Goal: Answer question/provide support: Answer question/provide support

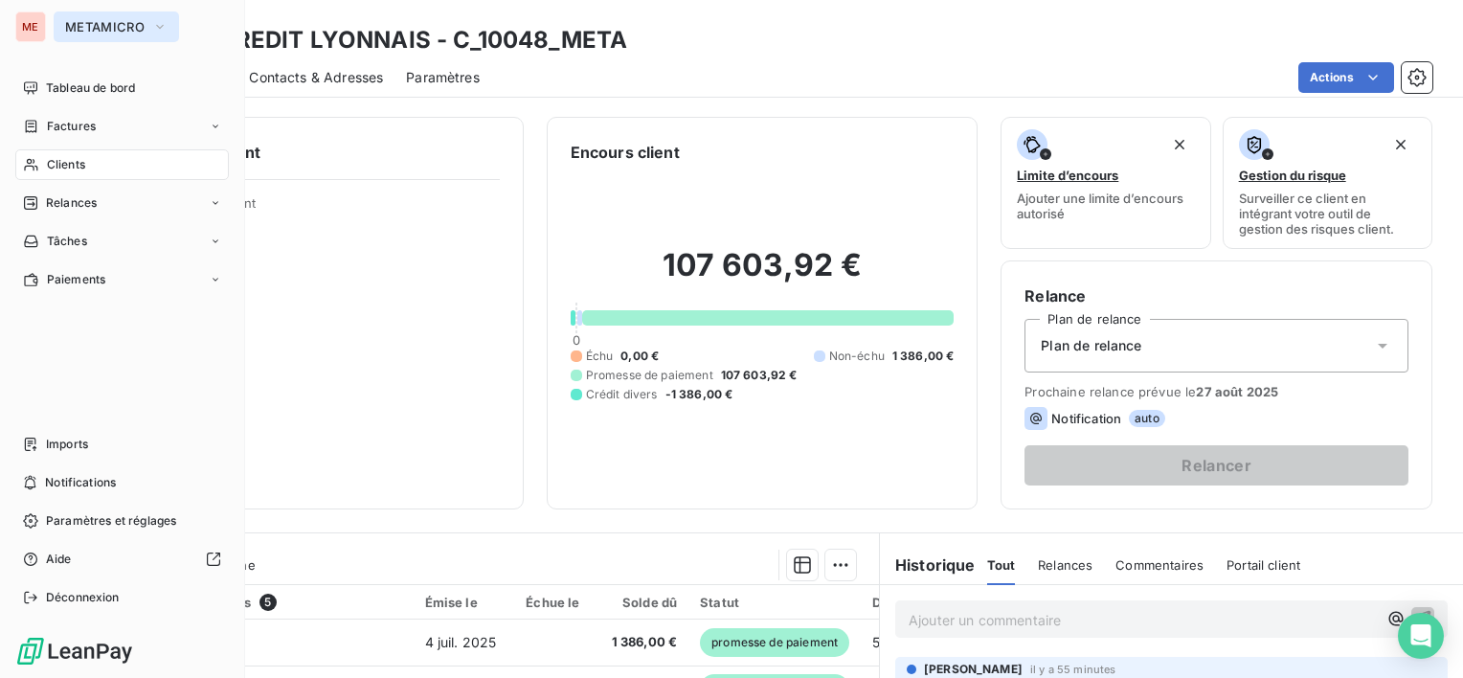
scroll to position [318, 0]
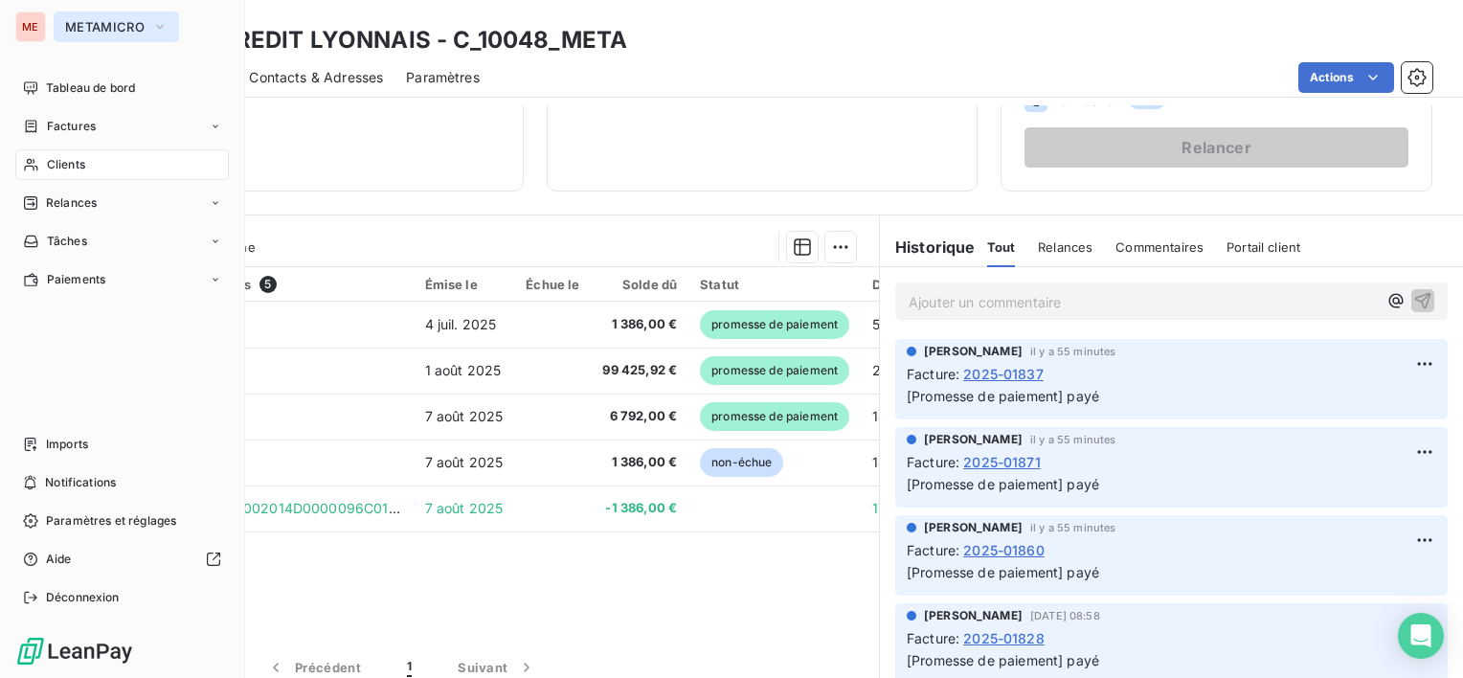
click at [82, 15] on button "METAMICRO" at bounding box center [116, 26] width 125 height 31
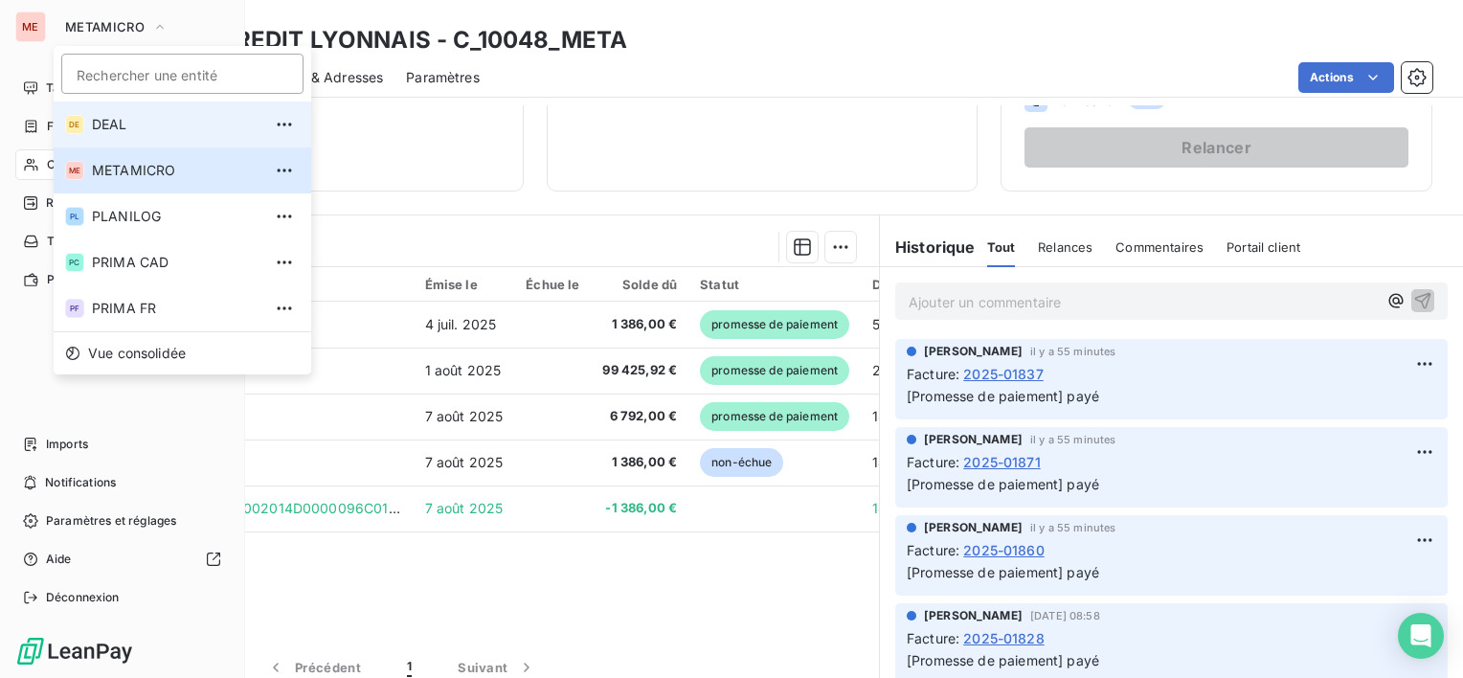
click at [112, 120] on span "DEAL" at bounding box center [176, 124] width 169 height 19
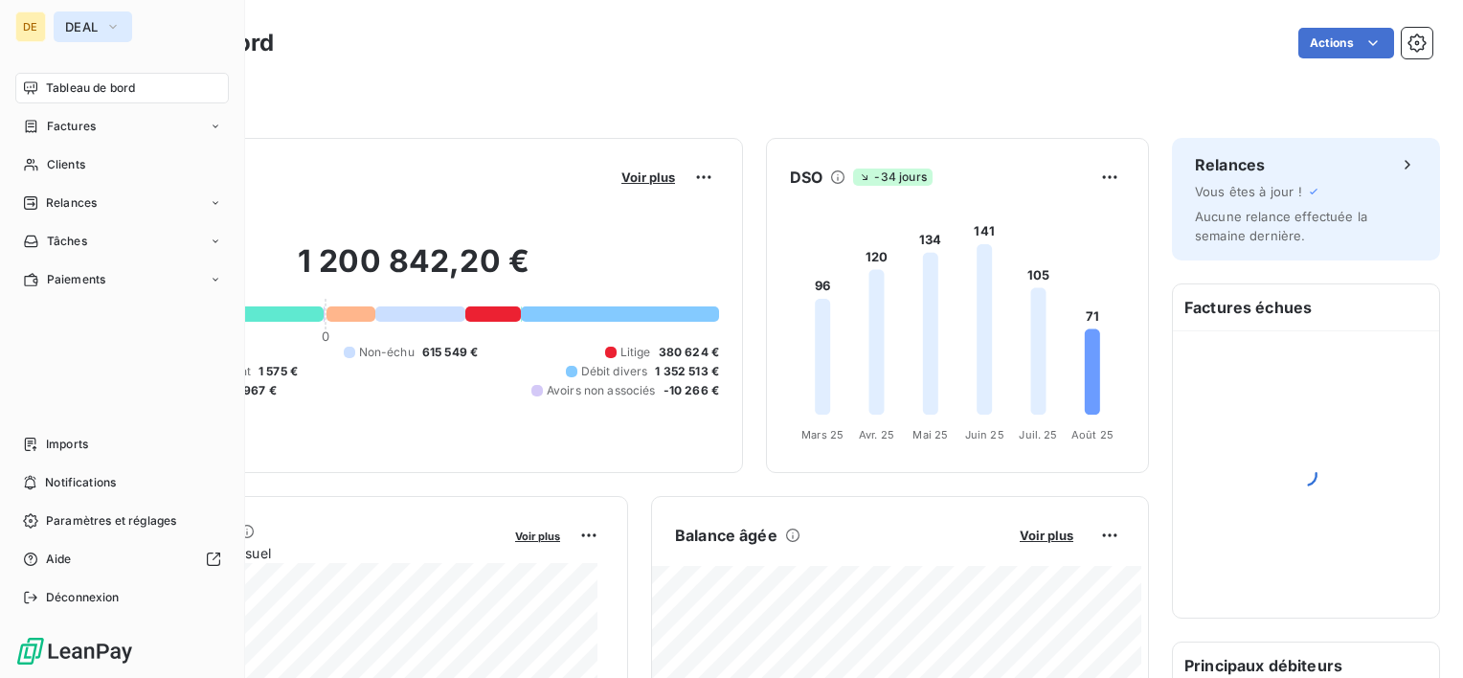
click at [109, 34] on icon "button" at bounding box center [112, 26] width 15 height 19
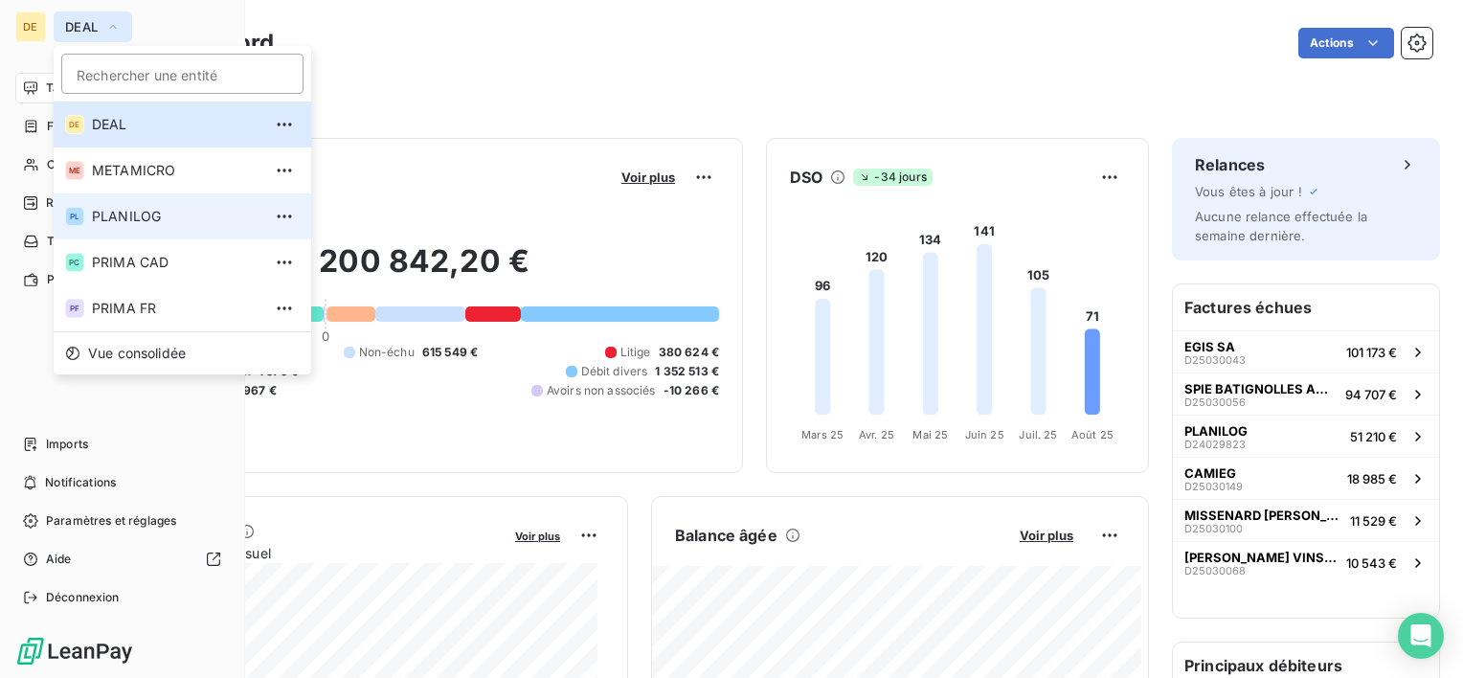
click at [147, 217] on span "PLANILOG" at bounding box center [176, 216] width 169 height 19
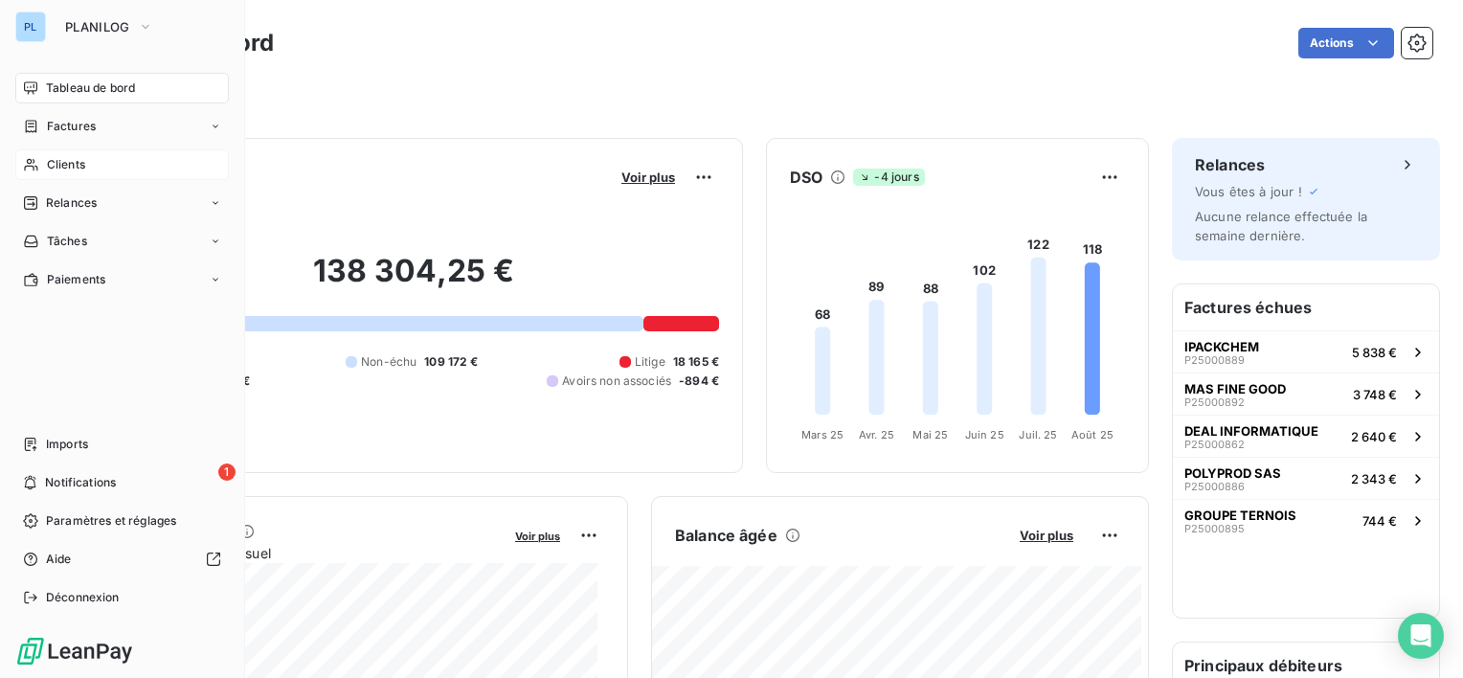
click at [89, 161] on div "Clients" at bounding box center [121, 164] width 213 height 31
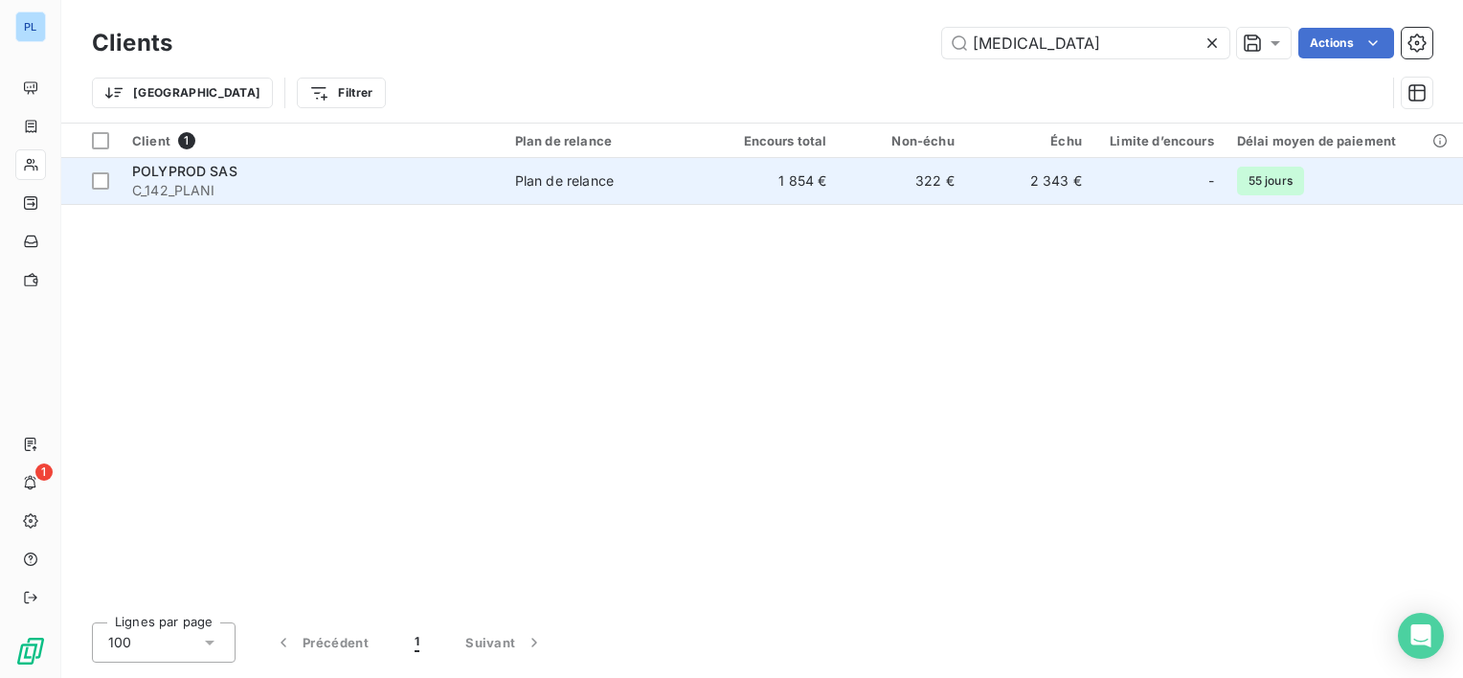
type input "[MEDICAL_DATA]"
click at [926, 177] on td "322 €" at bounding box center [901, 181] width 127 height 46
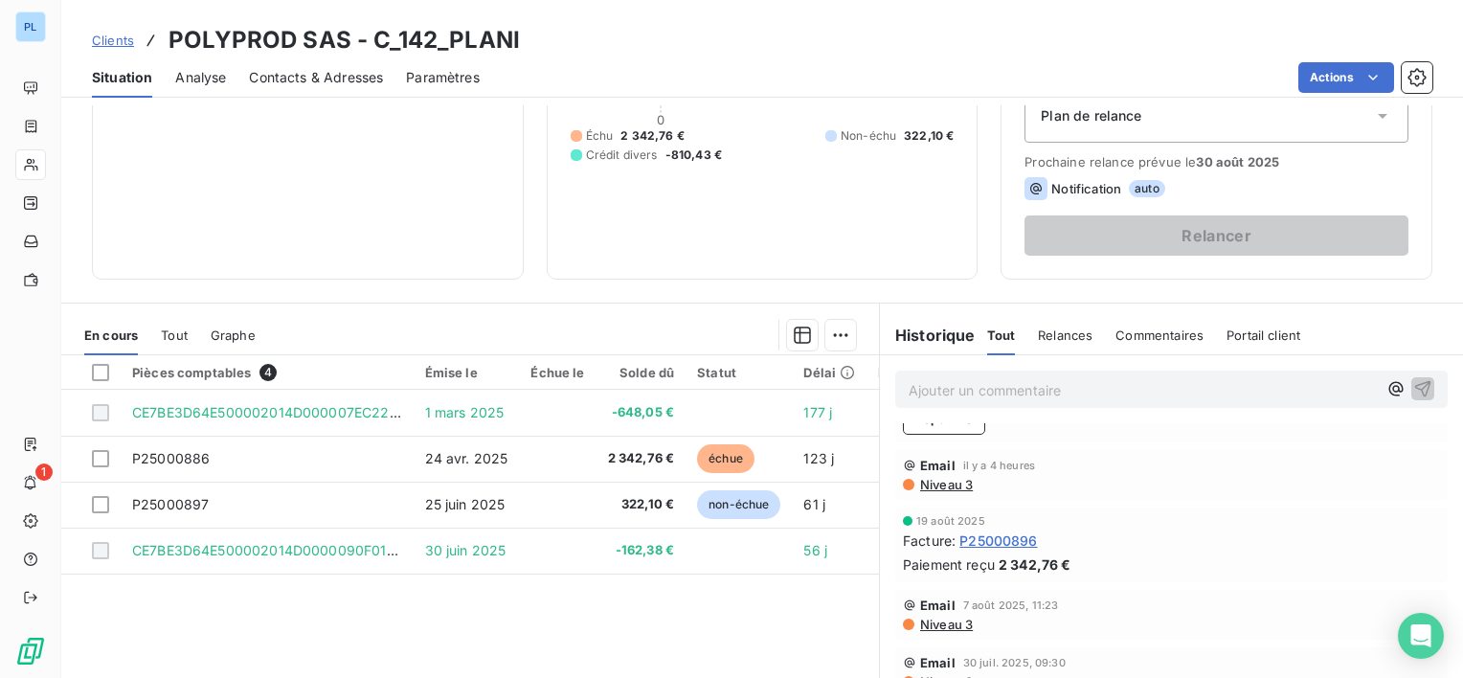
scroll to position [148, 0]
drag, startPoint x: 1038, startPoint y: 537, endPoint x: 947, endPoint y: 542, distance: 91.1
click at [947, 542] on div "Facture : P25000896" at bounding box center [1171, 539] width 537 height 20
copy div ": P25000896"
click at [1089, 549] on div "[DATE] Facture : P25000896 Paiement reçu 2 342,76 €" at bounding box center [1171, 543] width 537 height 59
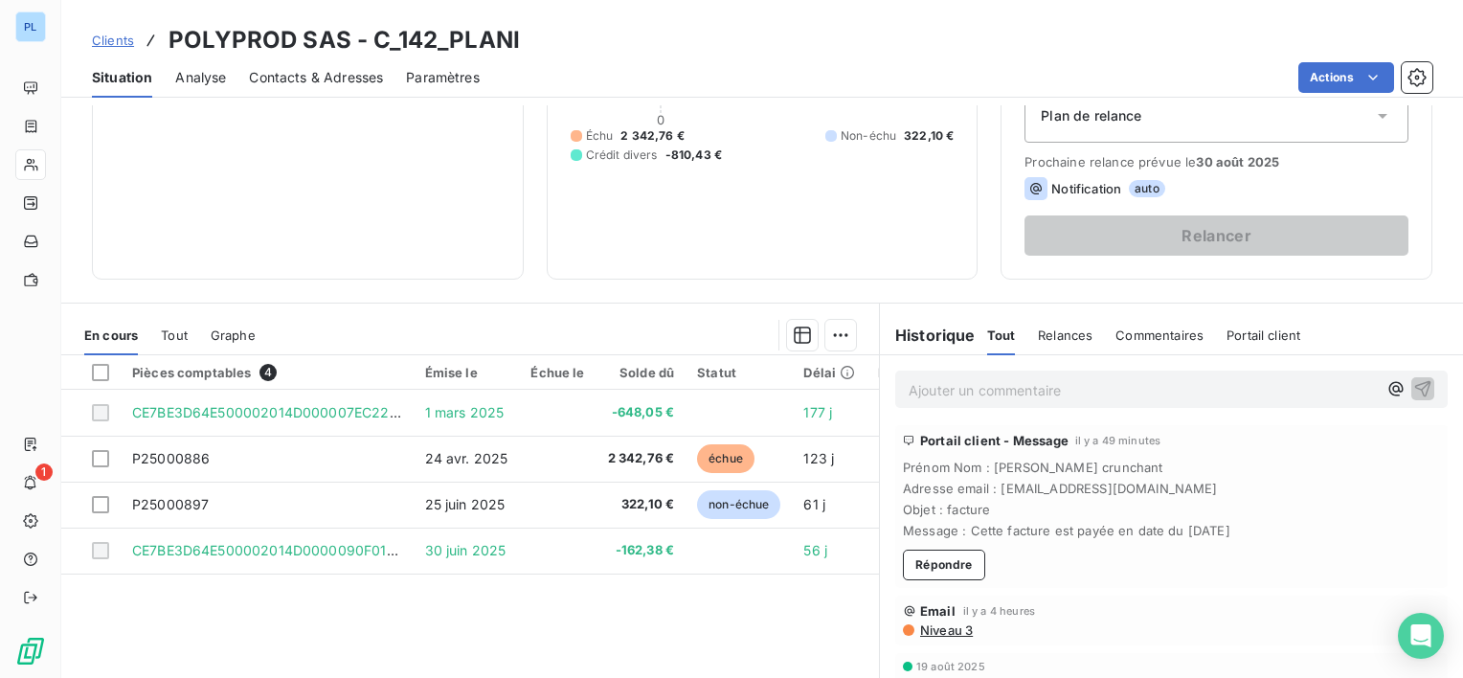
scroll to position [0, 0]
drag, startPoint x: 939, startPoint y: 553, endPoint x: 931, endPoint y: 575, distance: 23.3
click at [931, 575] on button "Répondre" at bounding box center [944, 566] width 82 height 31
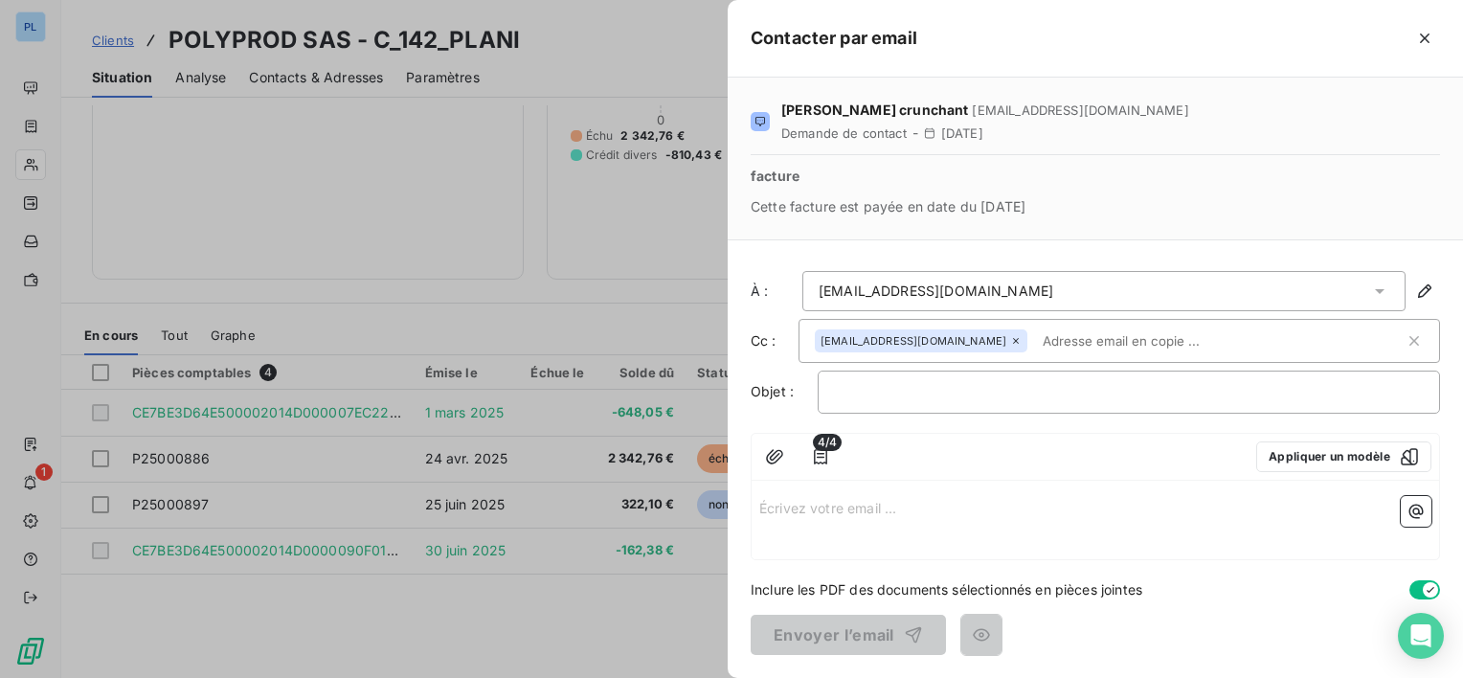
click at [859, 502] on p "Écrivez votre email ... ﻿" at bounding box center [1095, 507] width 672 height 22
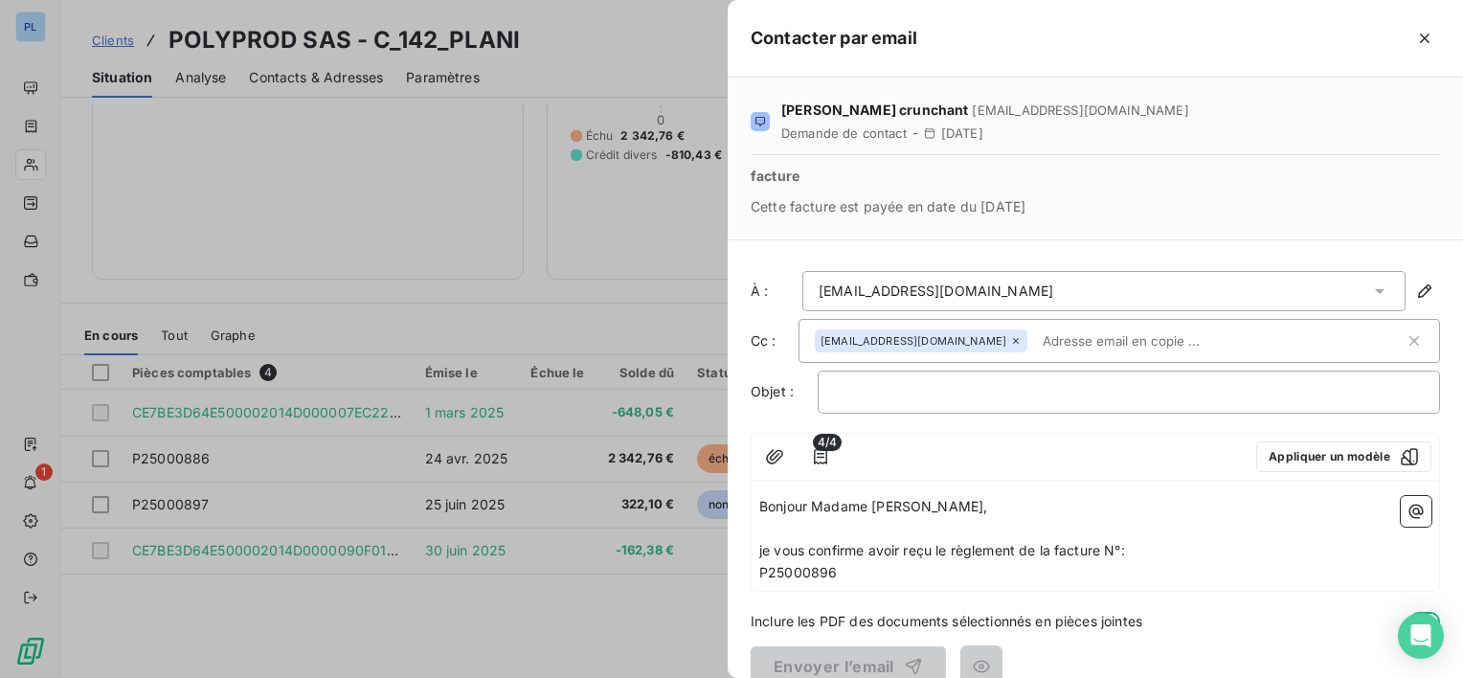
click at [758, 567] on div "Bonjour Madame [PERSON_NAME], ﻿ je vous confirme avoir reçu le règlement de la …" at bounding box center [1094, 539] width 687 height 103
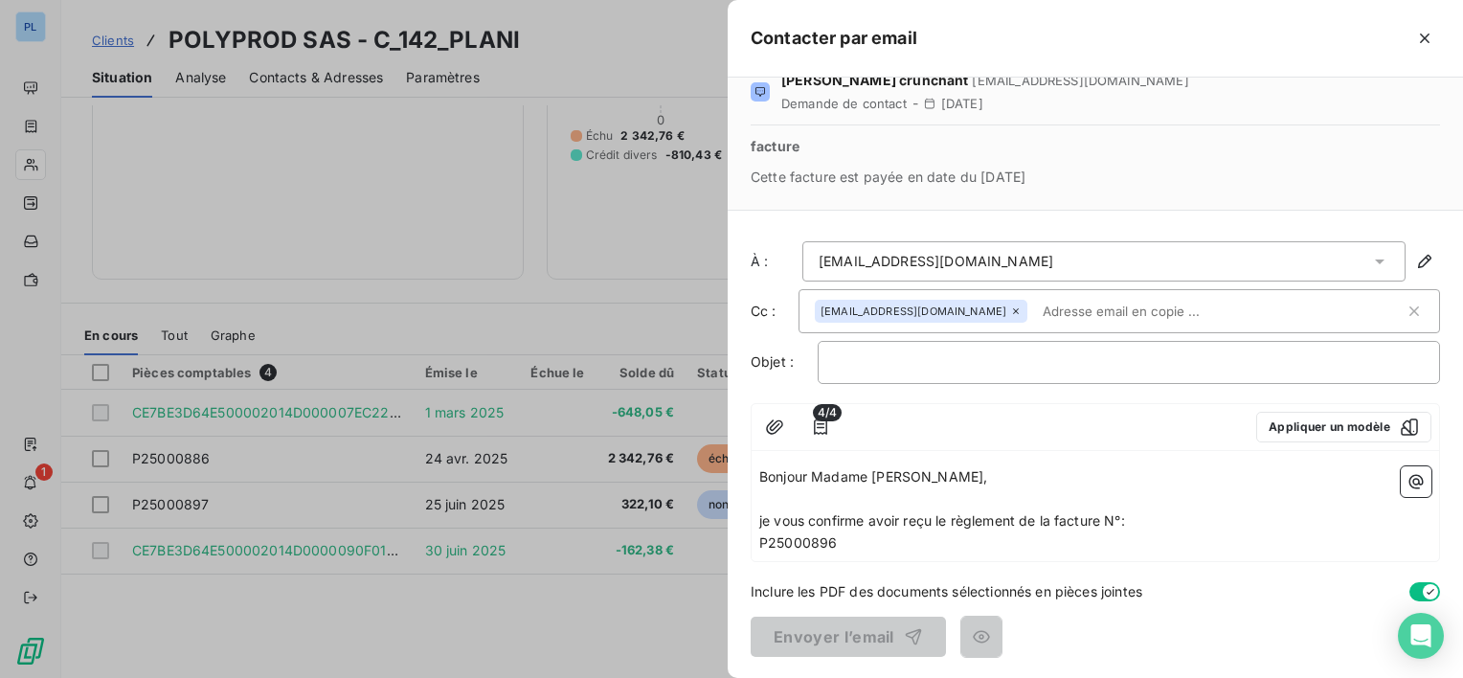
click at [872, 539] on p "P25000896" at bounding box center [1095, 543] width 672 height 22
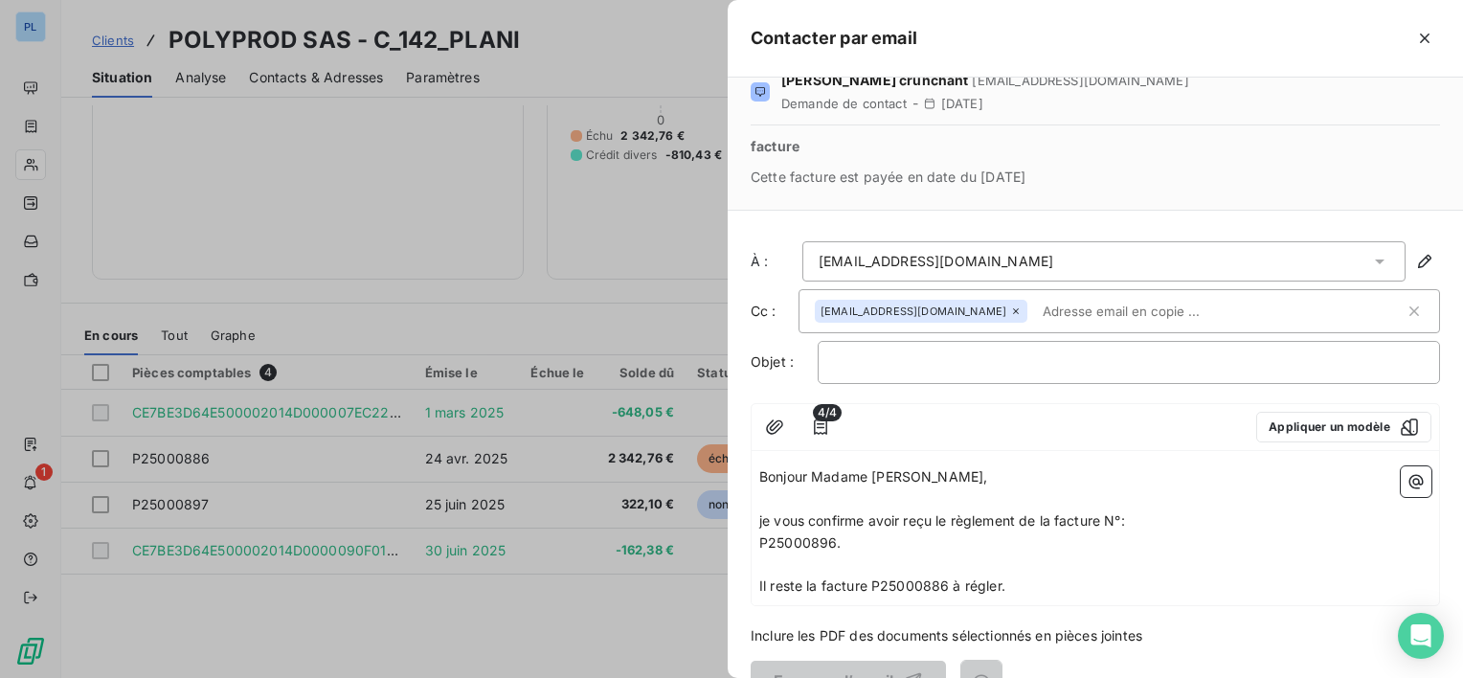
scroll to position [74, 0]
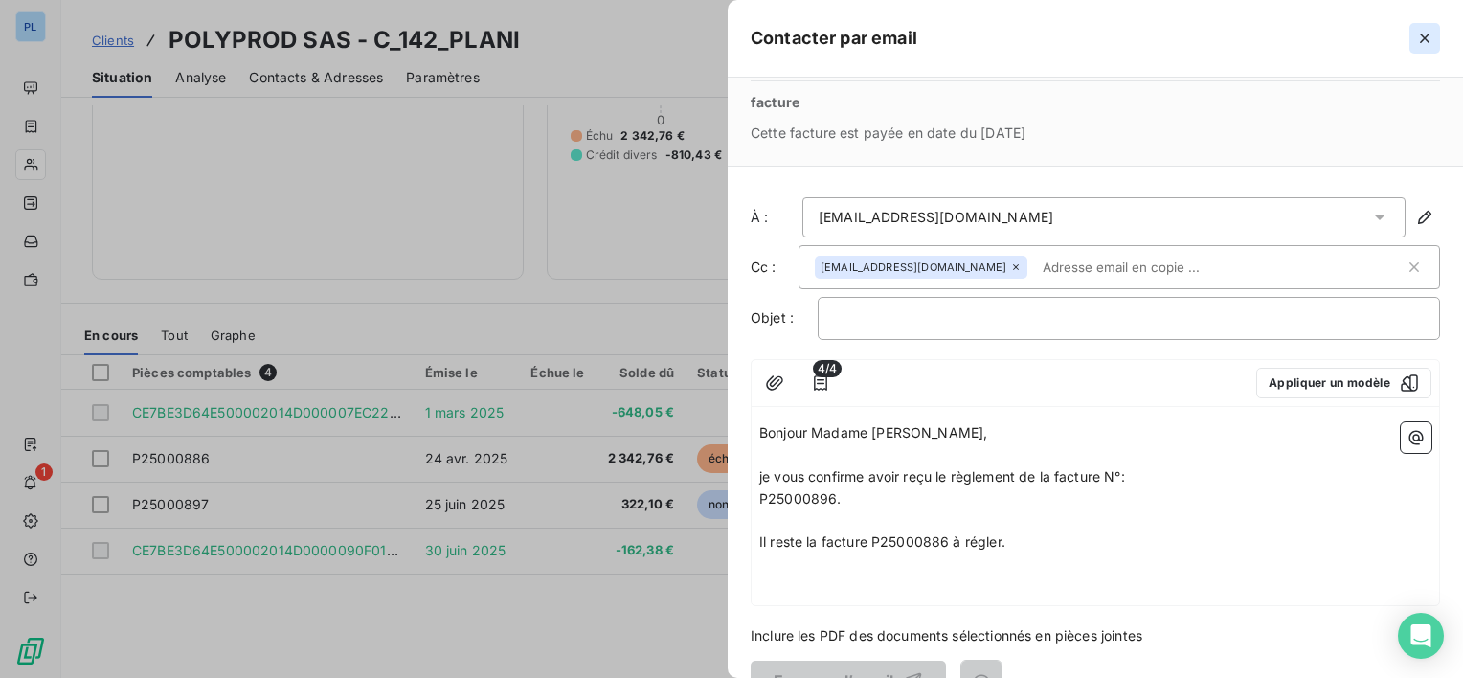
click at [1416, 42] on icon "button" at bounding box center [1424, 38] width 19 height 19
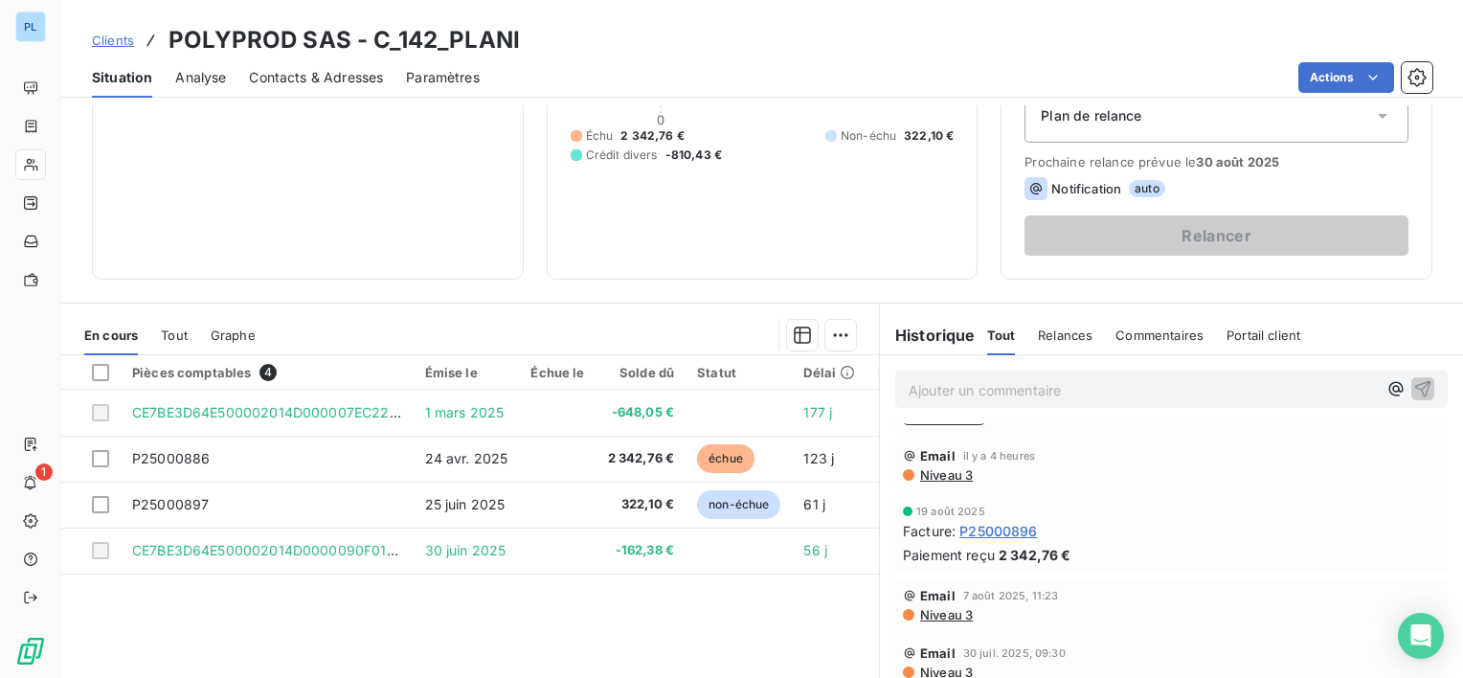
scroll to position [0, 0]
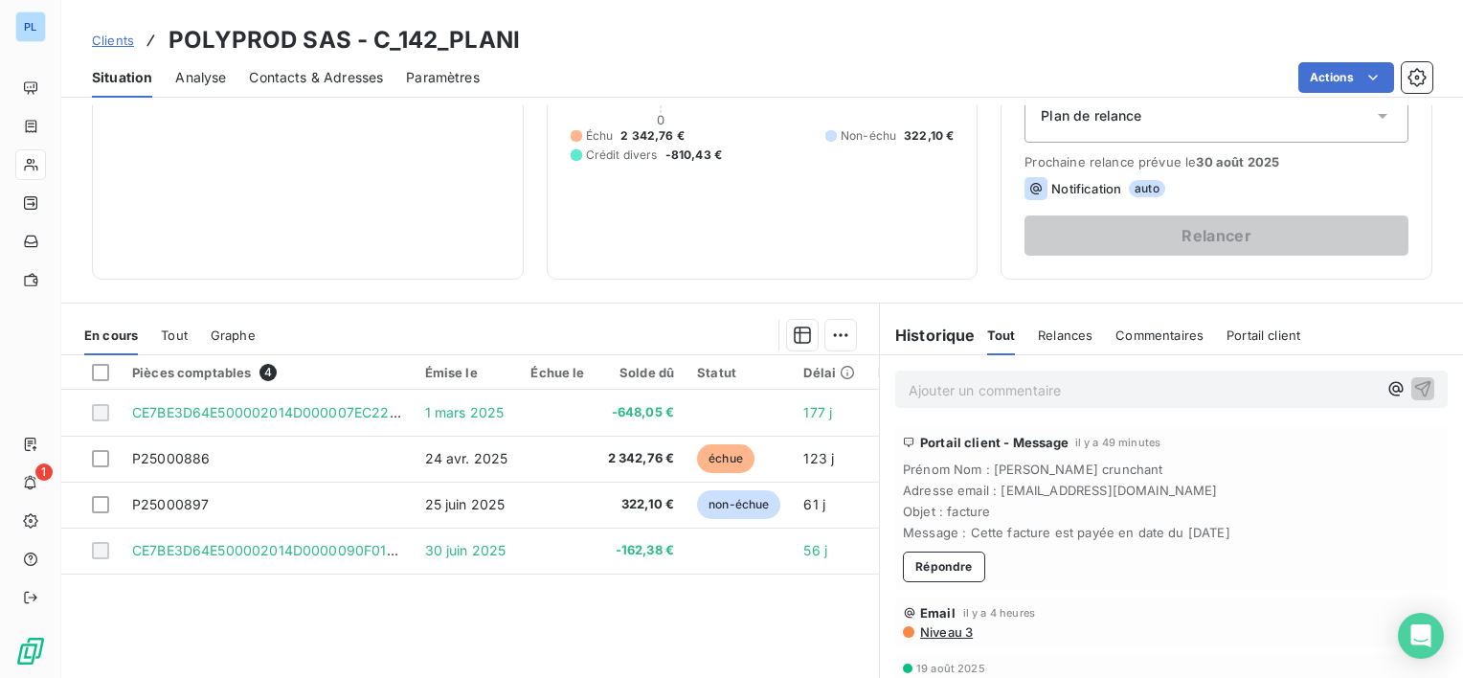
click at [176, 333] on span "Tout" at bounding box center [174, 334] width 27 height 15
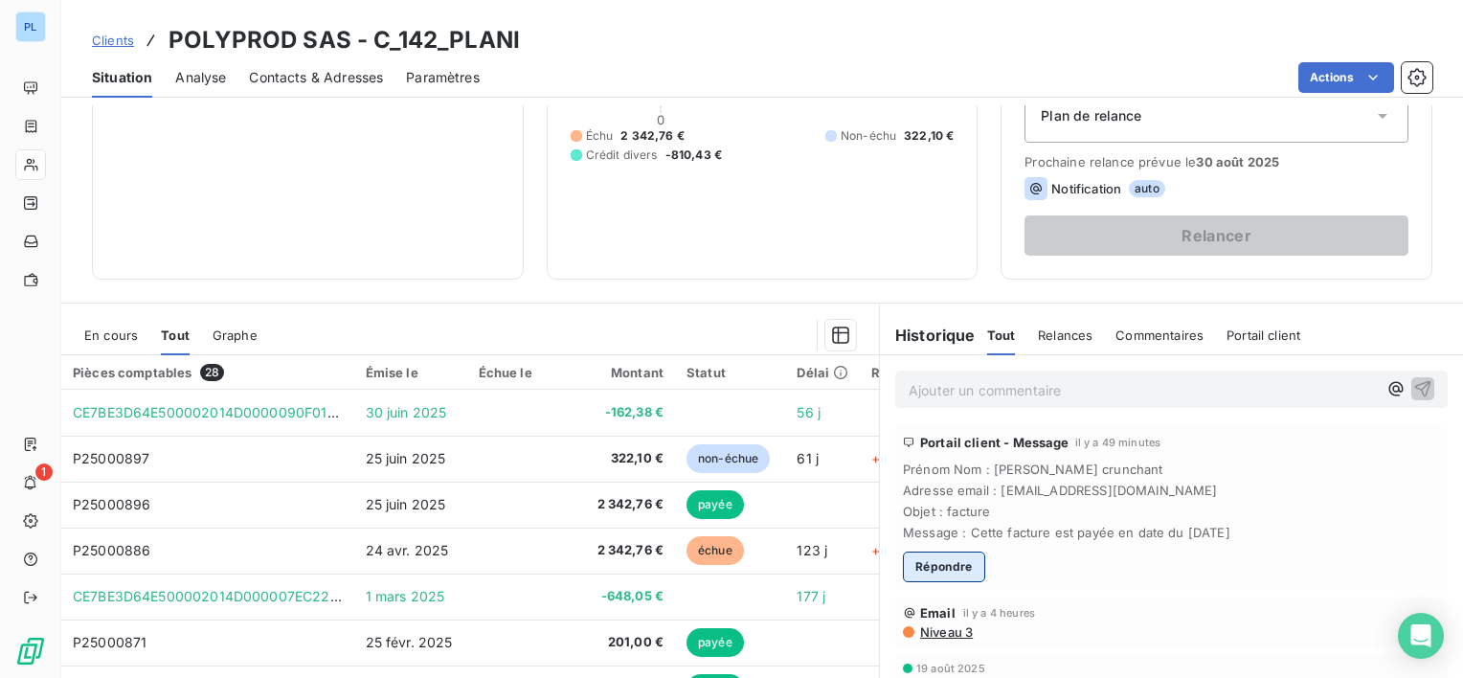
click at [933, 558] on button "Répondre" at bounding box center [944, 566] width 82 height 31
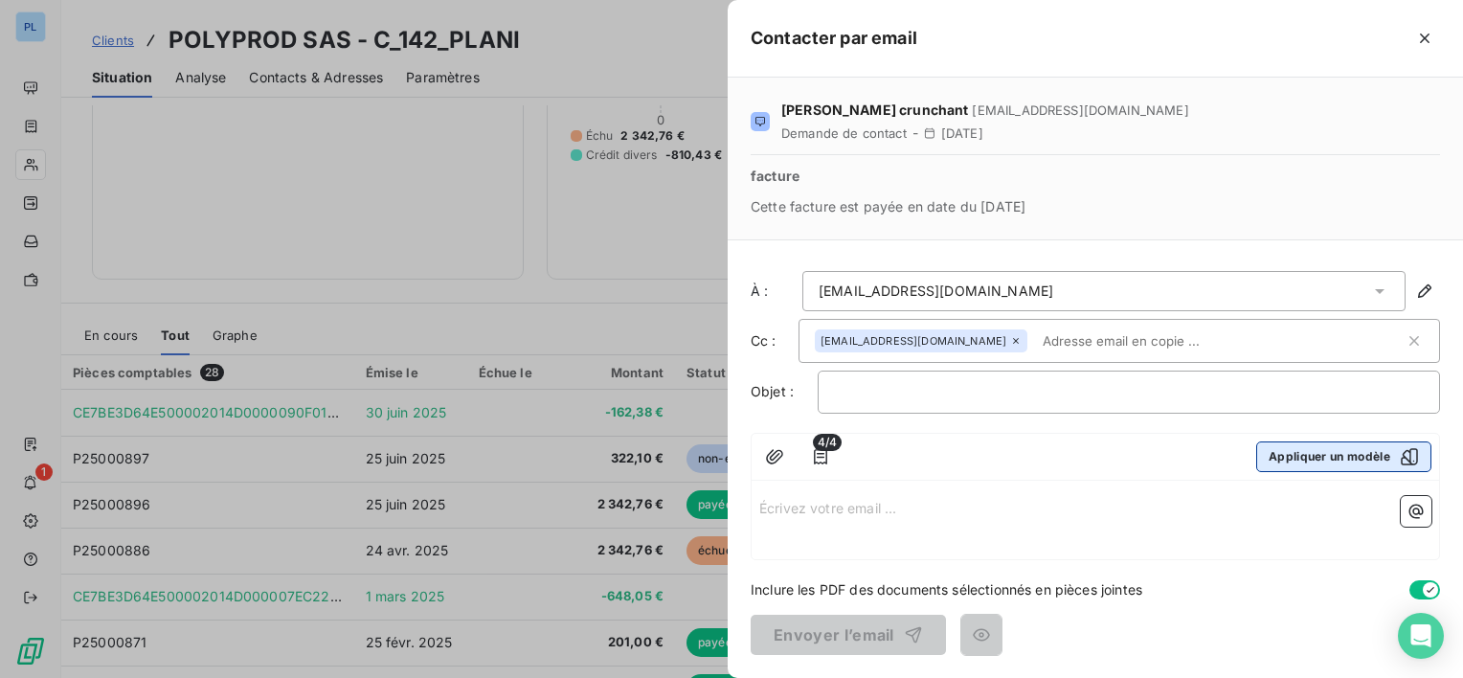
click at [1287, 451] on button "Appliquer un modèle" at bounding box center [1343, 456] width 175 height 31
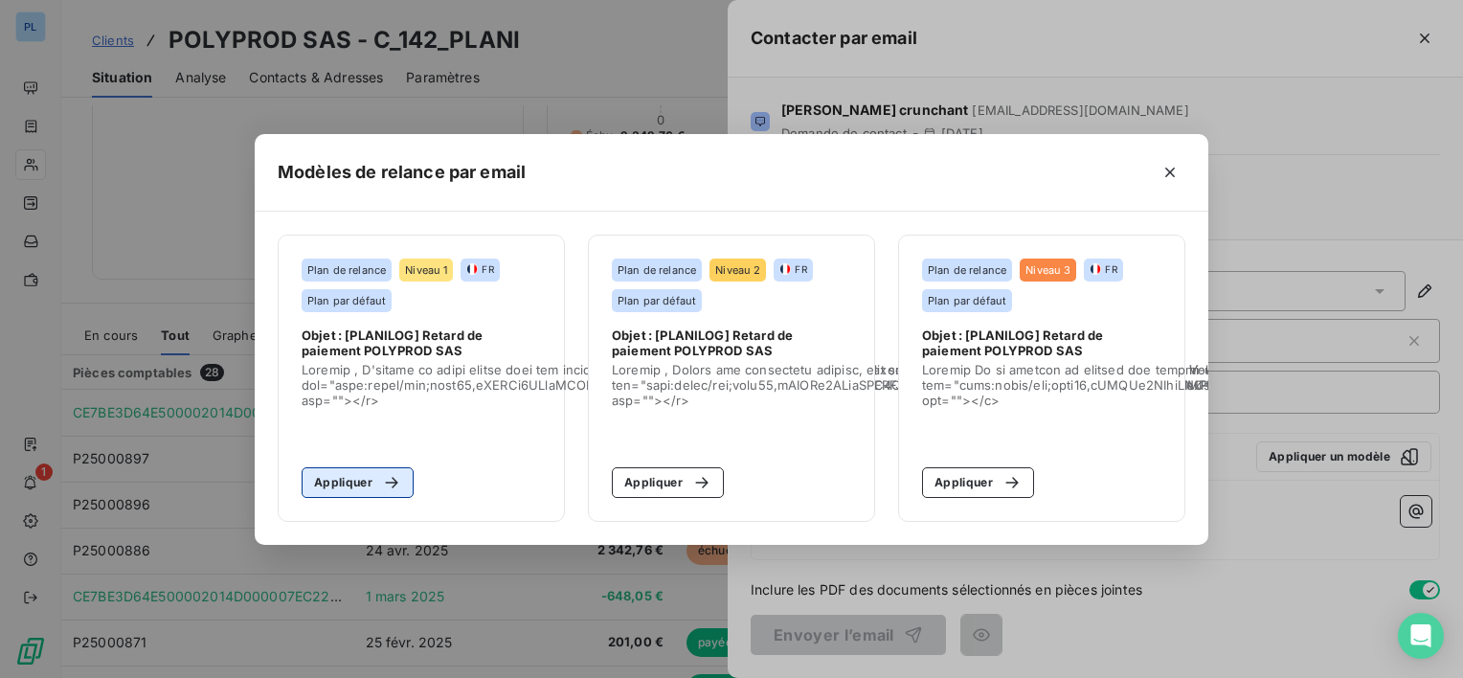
click at [348, 478] on button "Appliquer" at bounding box center [358, 482] width 112 height 31
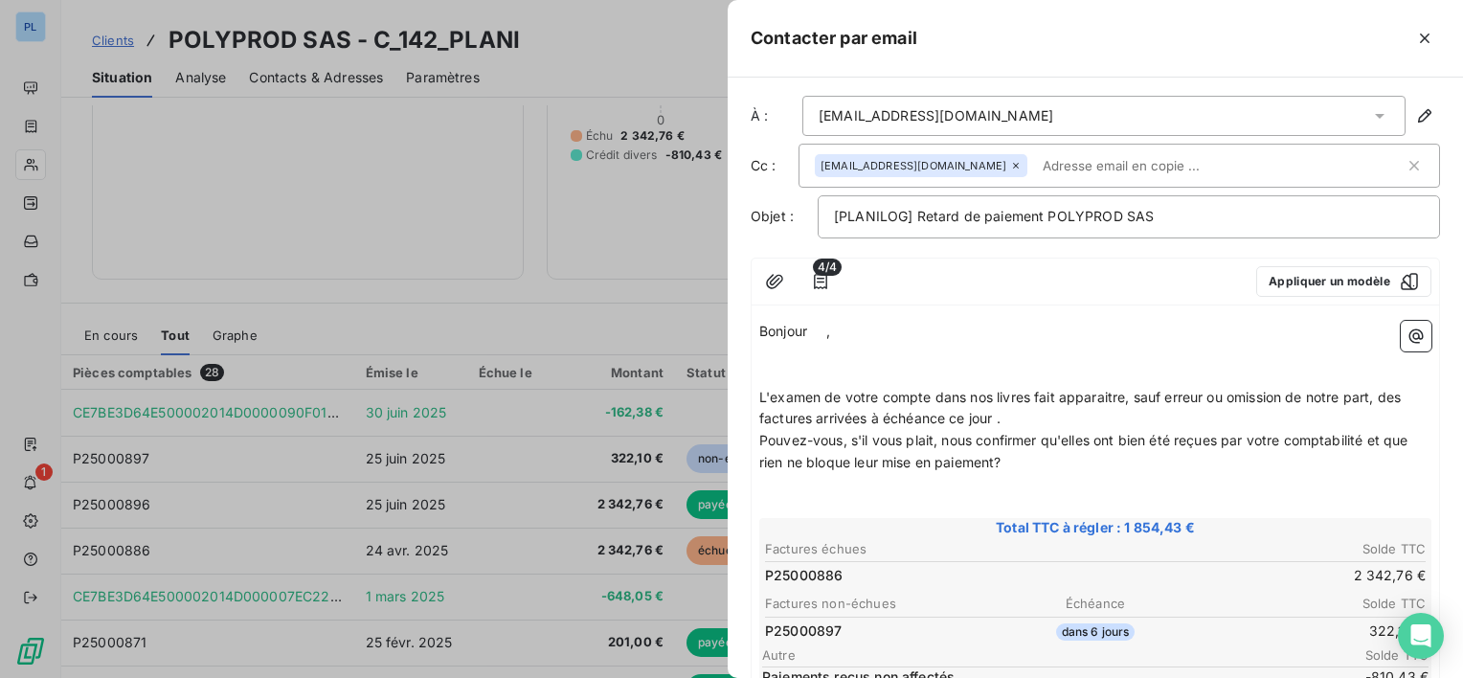
scroll to position [176, 0]
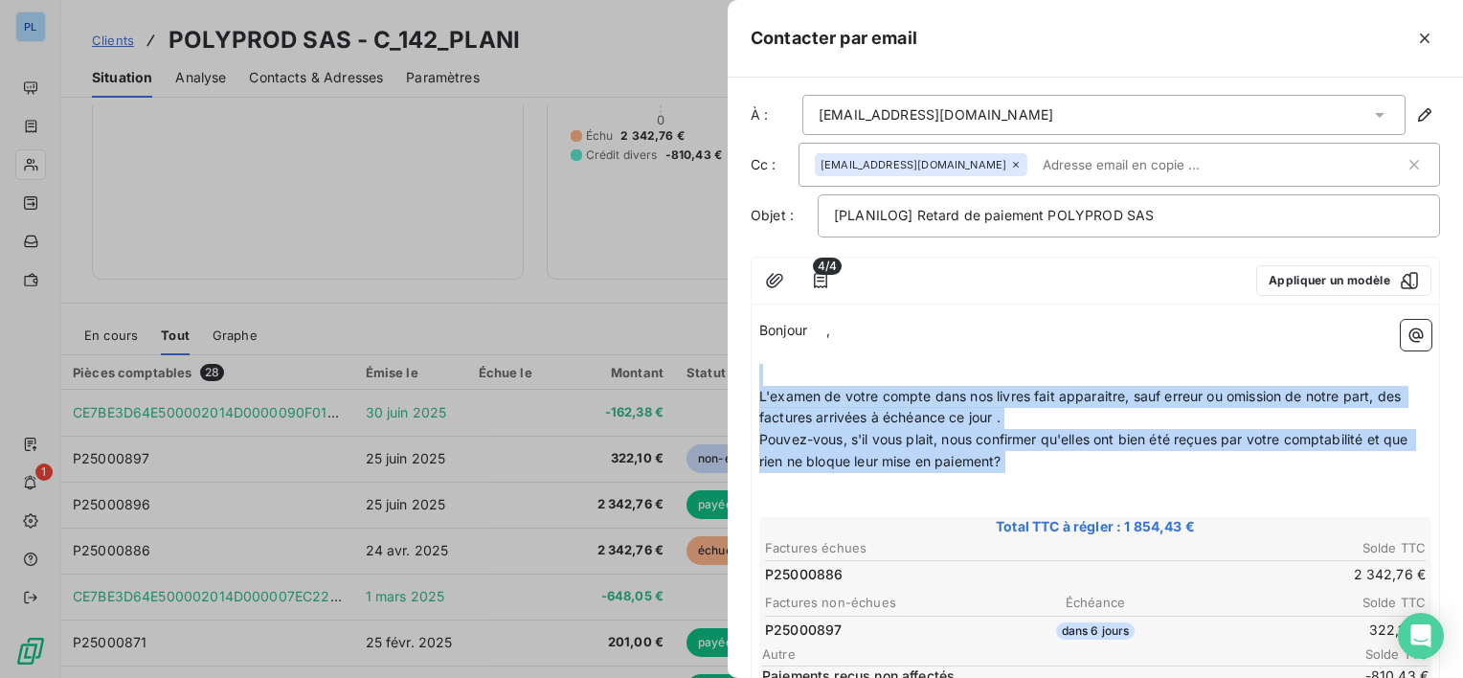
drag, startPoint x: 1026, startPoint y: 473, endPoint x: 743, endPoint y: 382, distance: 297.6
click at [743, 382] on div "[PERSON_NAME] [EMAIL_ADDRESS][DOMAIN_NAME] Demande de contact - [DATE] facture …" at bounding box center [1094, 378] width 735 height 600
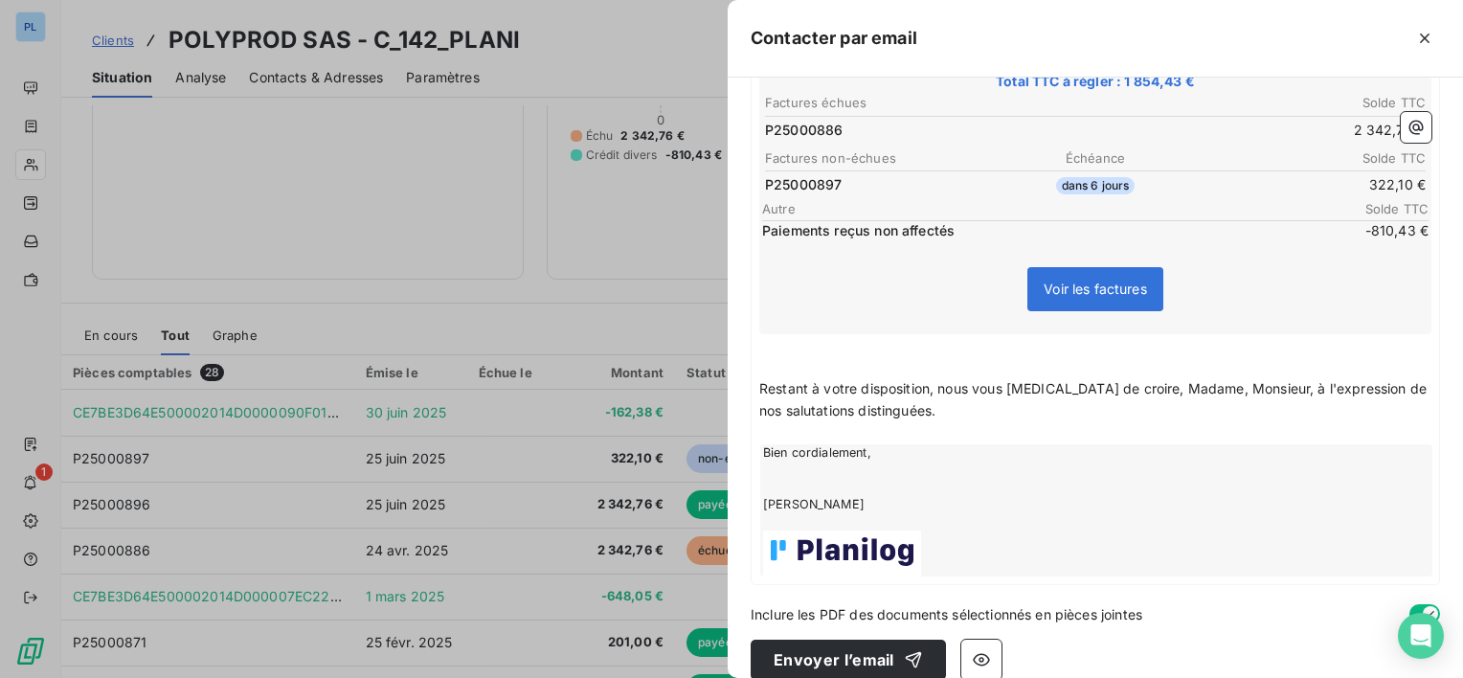
scroll to position [575, 0]
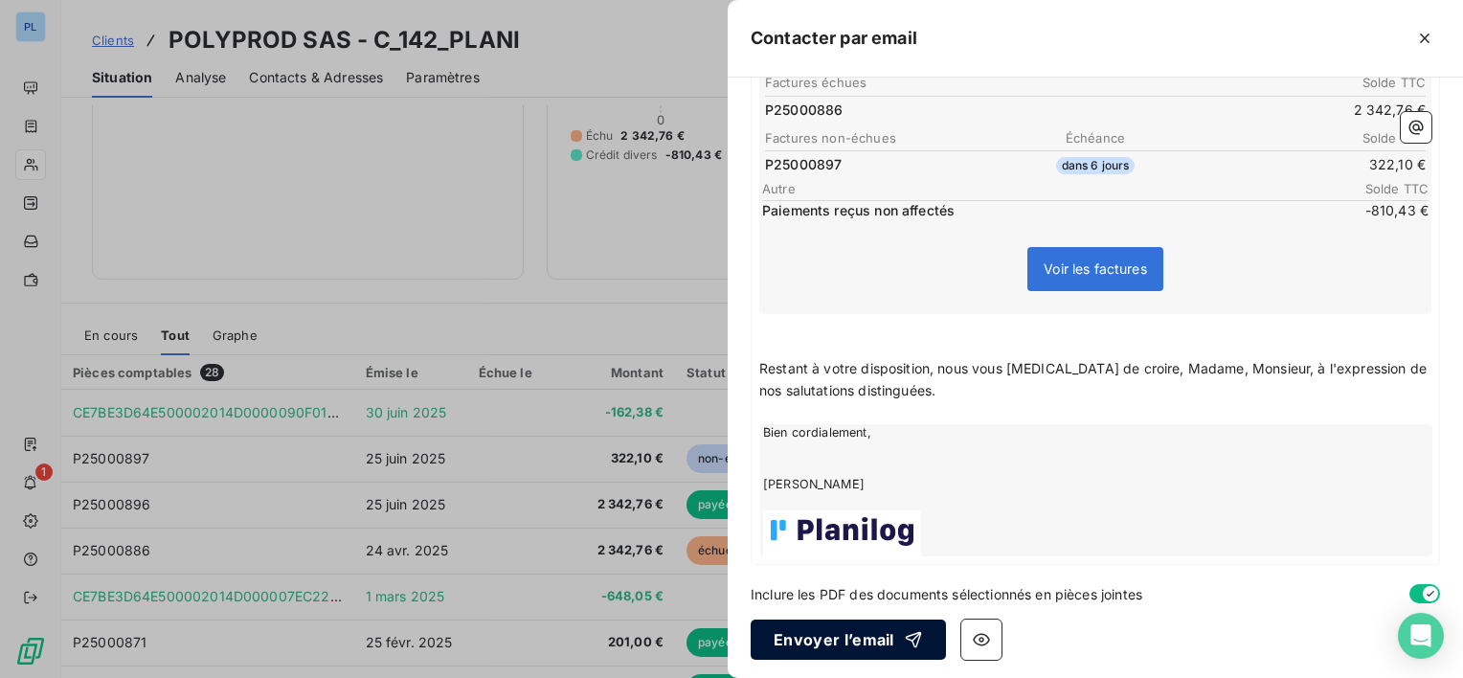
click at [807, 629] on button "Envoyer l’email" at bounding box center [847, 639] width 195 height 40
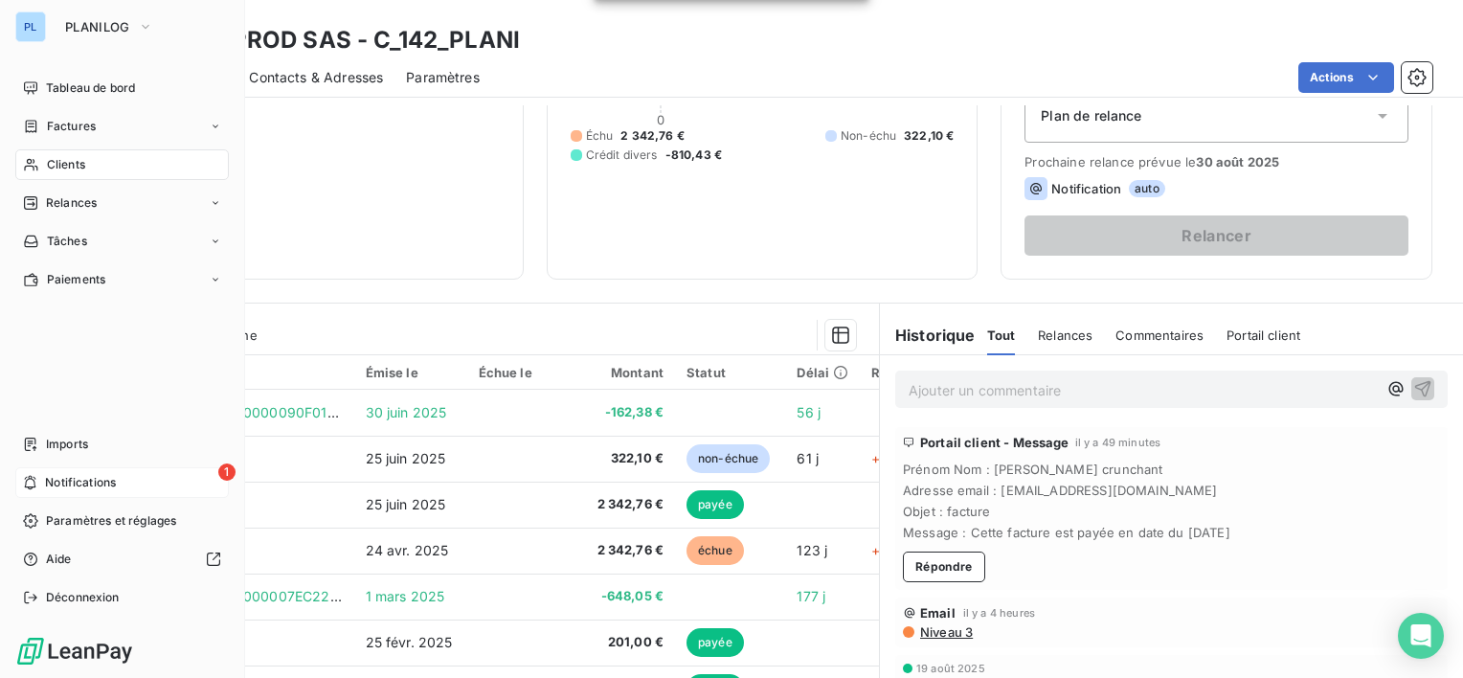
click at [63, 474] on span "Notifications" at bounding box center [80, 482] width 71 height 17
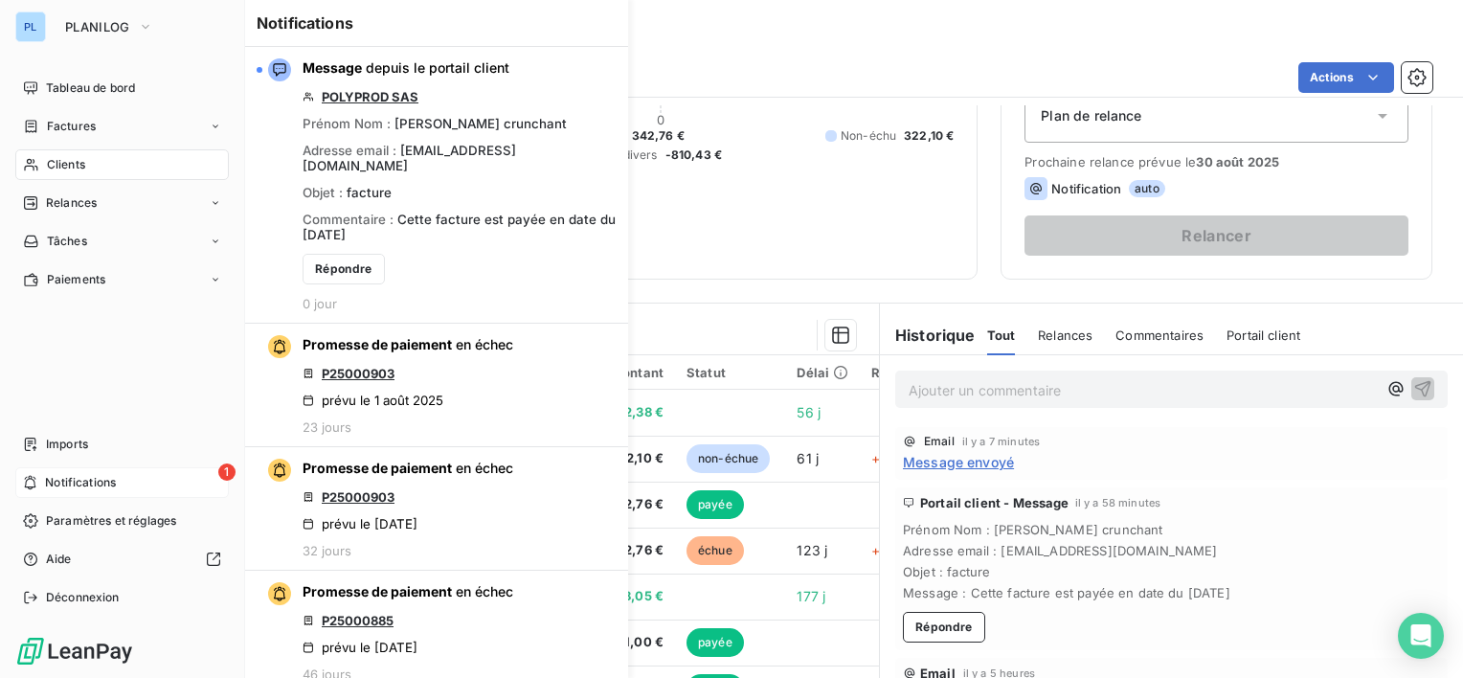
click at [49, 477] on span "Notifications" at bounding box center [80, 482] width 71 height 17
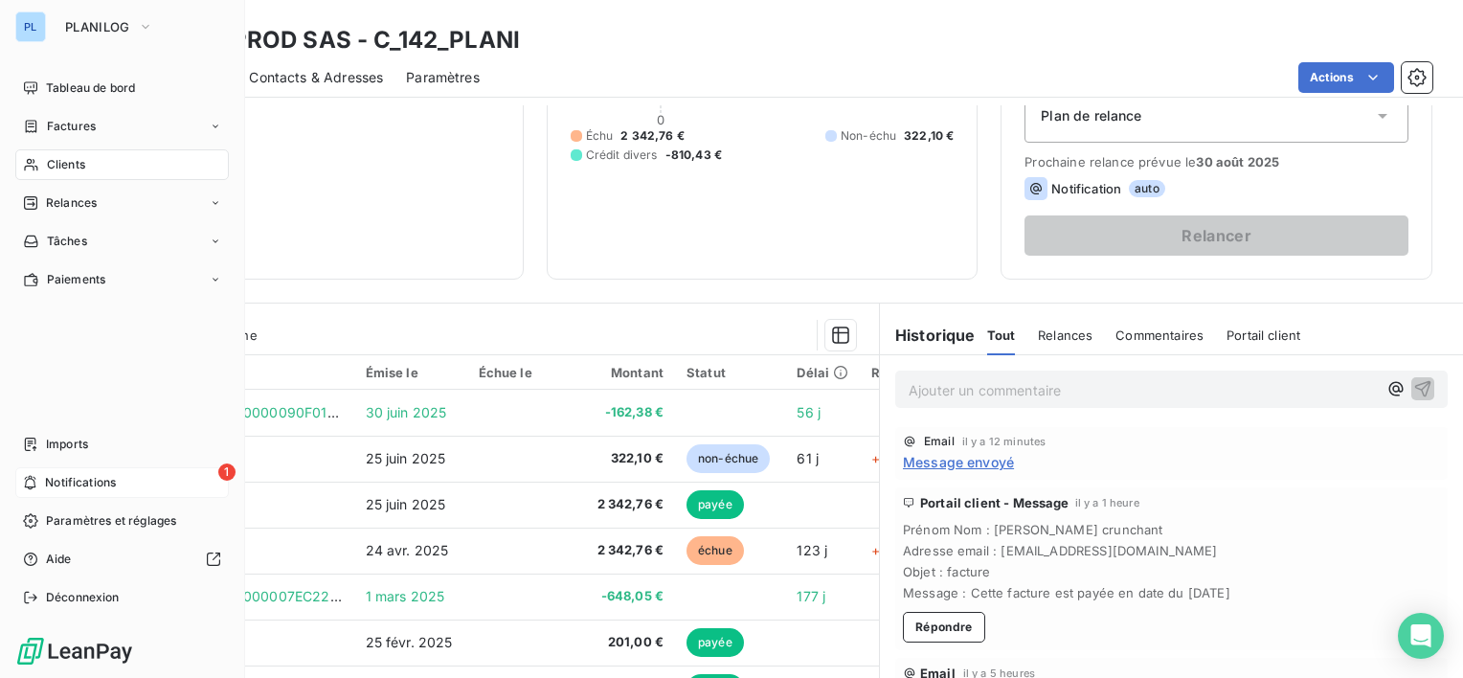
click at [128, 486] on div "1 Notifications" at bounding box center [121, 482] width 213 height 31
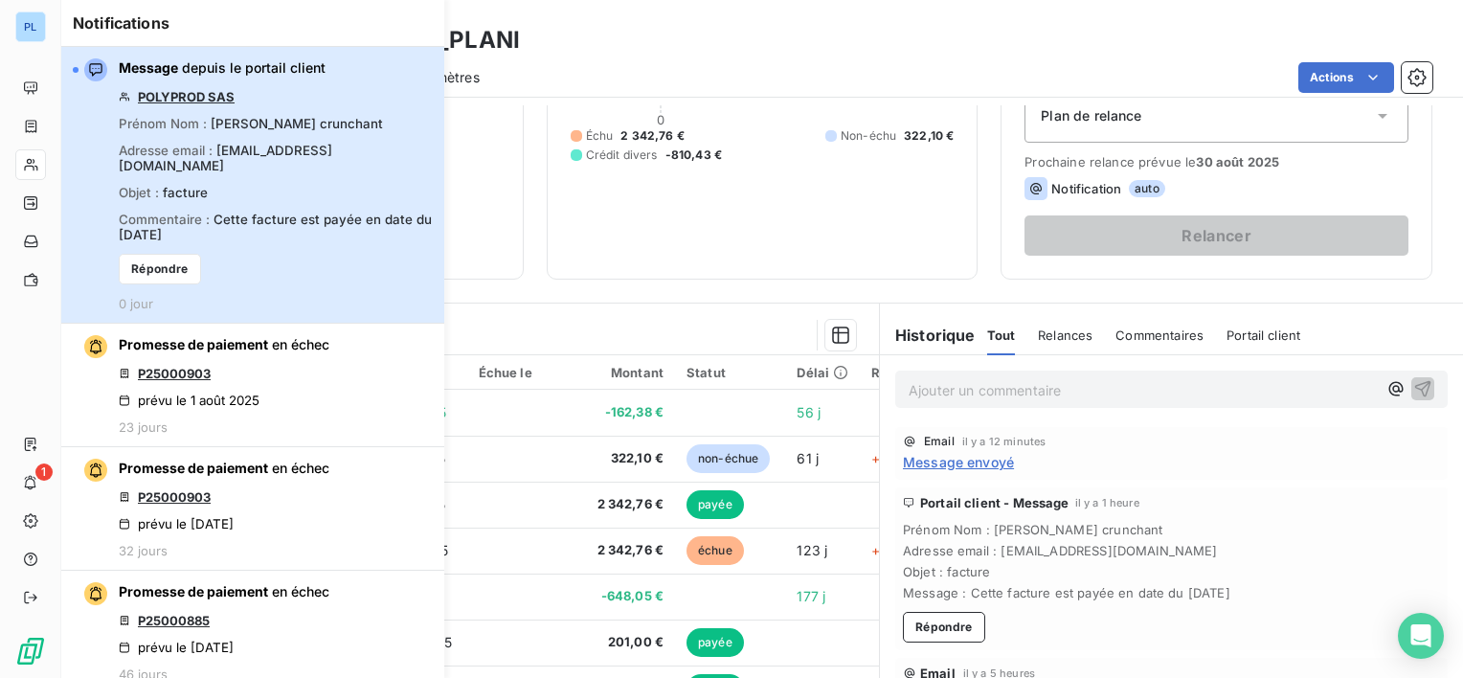
click at [280, 138] on div "Message depuis le portail client POLYPROD SAS Prénom Nom : [PERSON_NAME] Adress…" at bounding box center [276, 184] width 314 height 253
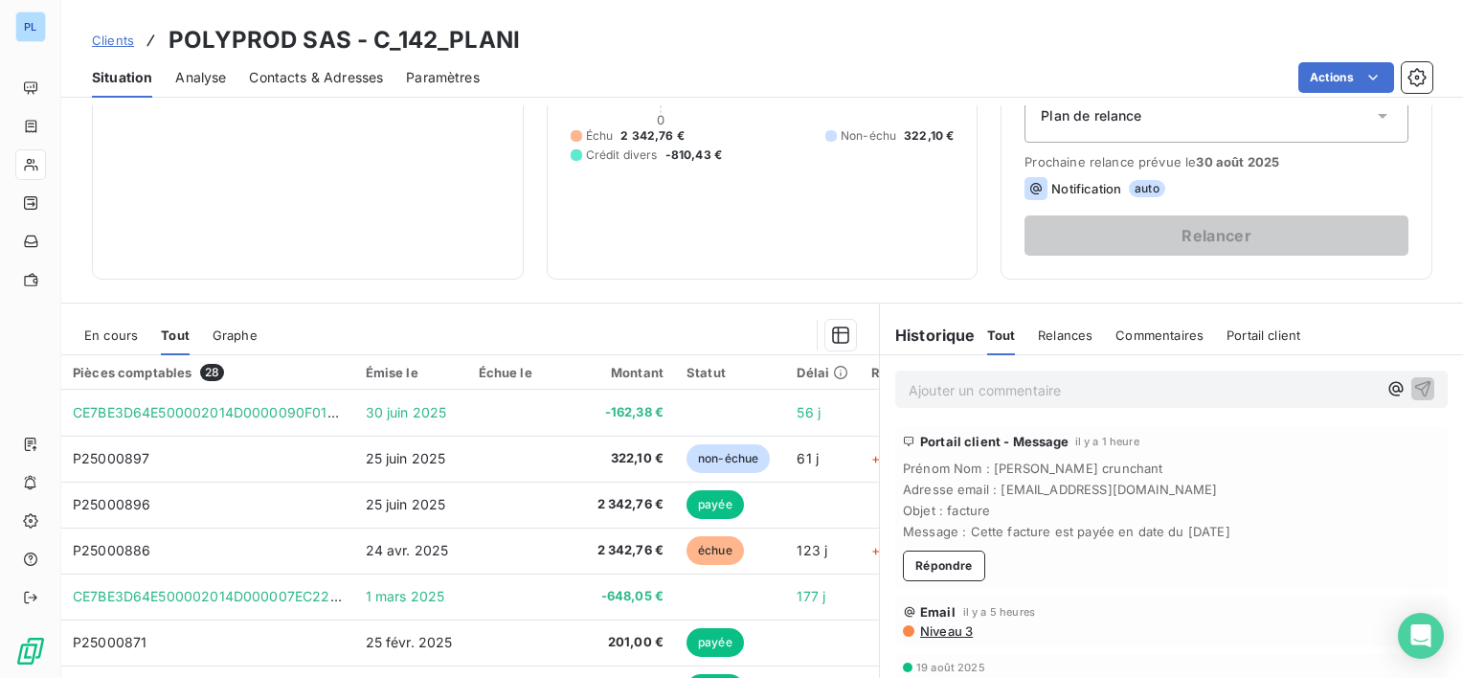
scroll to position [0, 0]
